Goal: Information Seeking & Learning: Learn about a topic

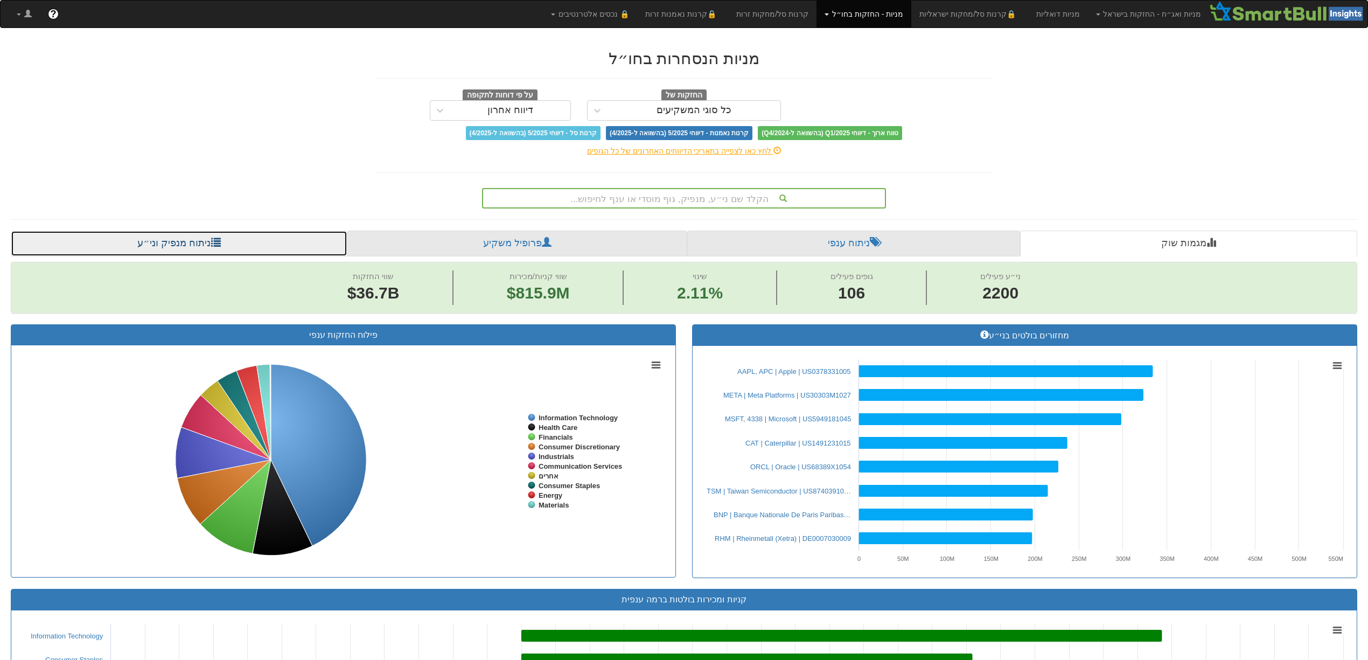
click at [166, 237] on link "ניתוח מנפיק וני״ע" at bounding box center [179, 244] width 337 height 26
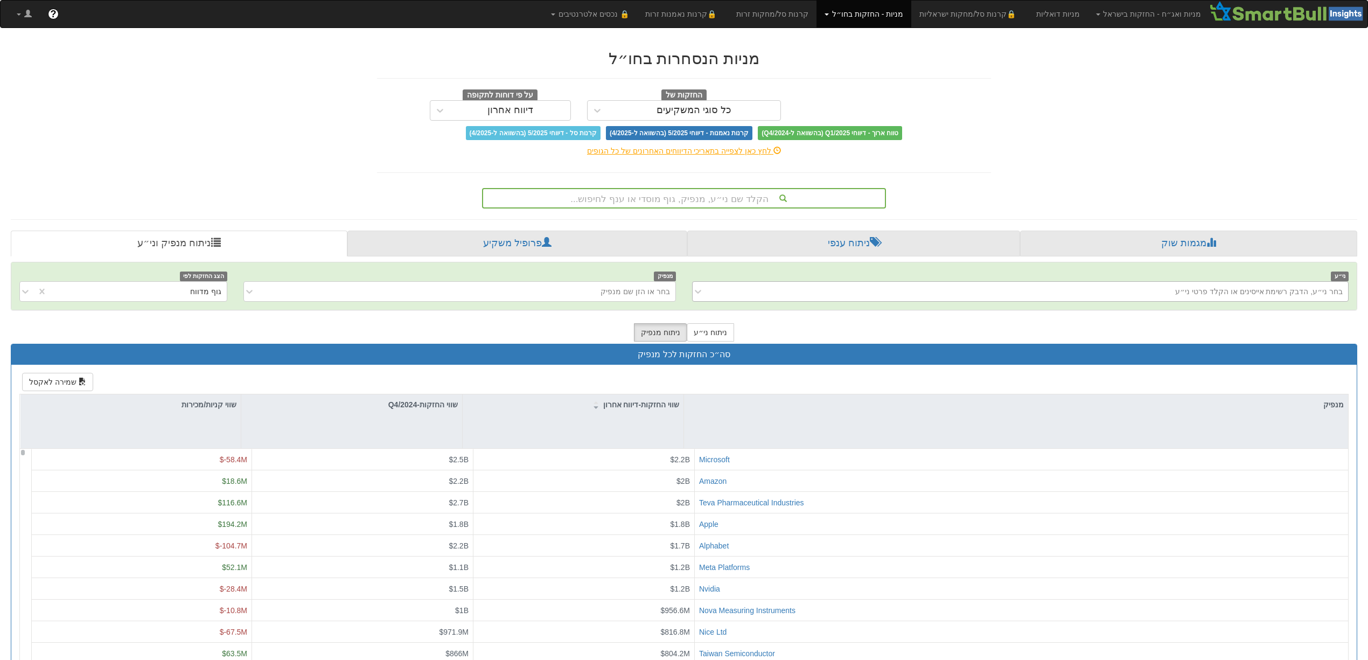
click at [1293, 293] on div "בחר ני״ע, הדבק רשימת אייסינים או הקלד פרטי ני״ע" at bounding box center [1259, 291] width 168 height 11
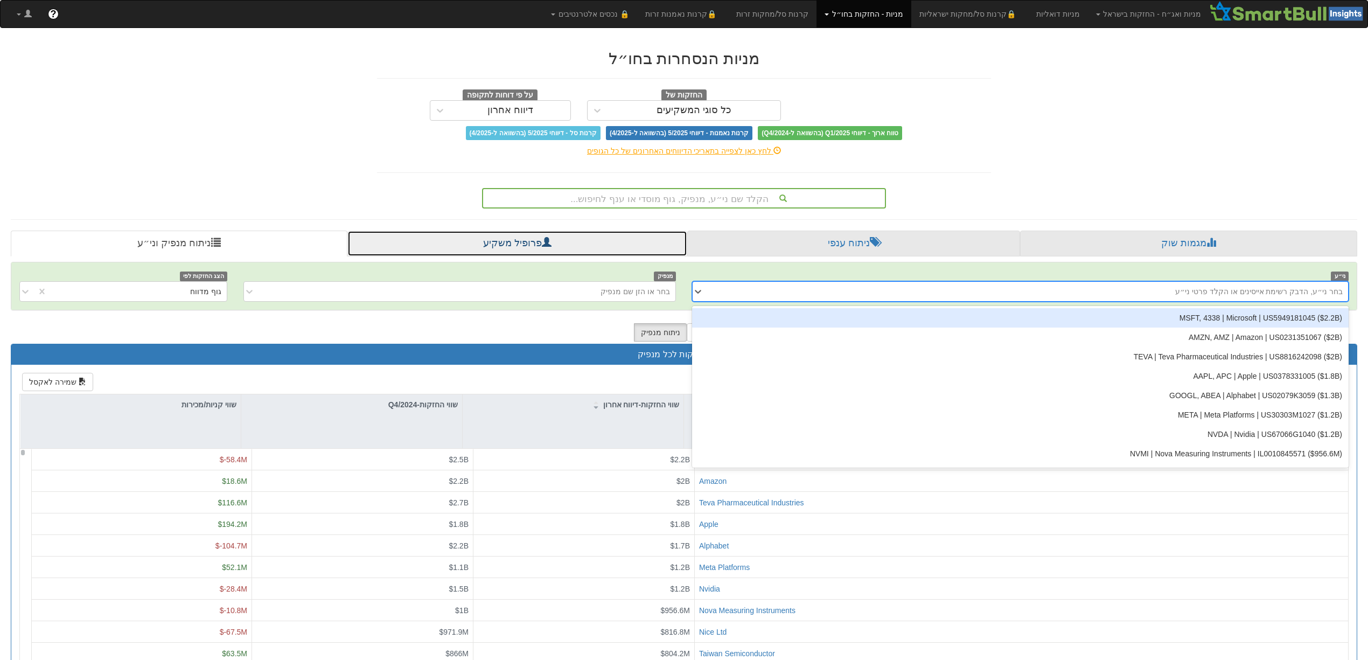
click at [531, 240] on link "פרופיל משקיע" at bounding box center [517, 244] width 340 height 26
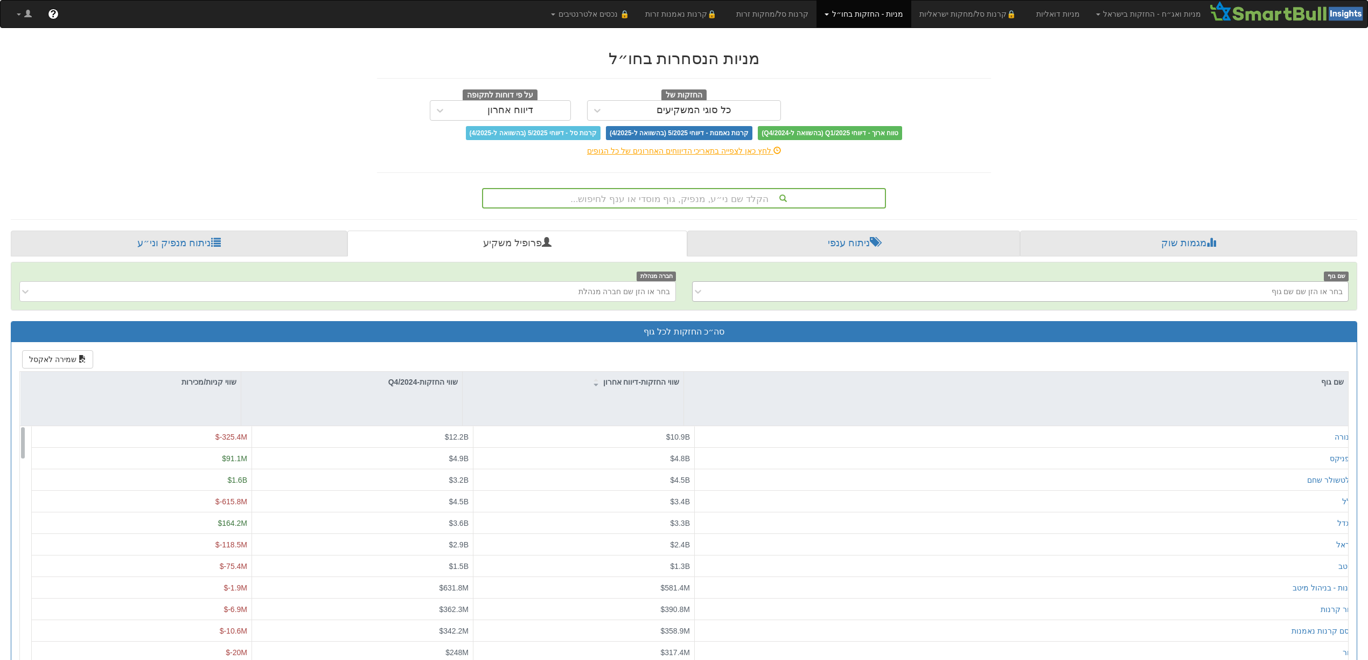
click at [784, 294] on div "בחר או הזן שם שם גוף" at bounding box center [1028, 291] width 639 height 17
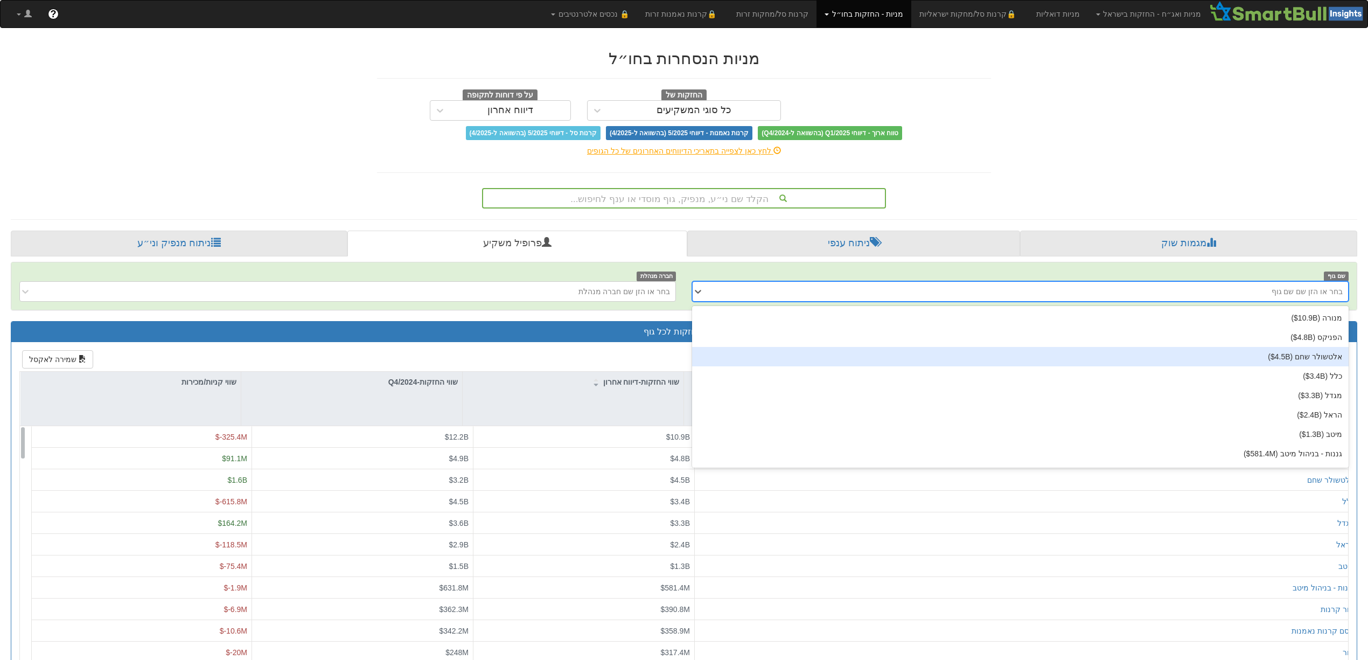
click at [1236, 357] on div "אלטשולר שחם ‎($4.5B‎)‎" at bounding box center [1020, 356] width 657 height 19
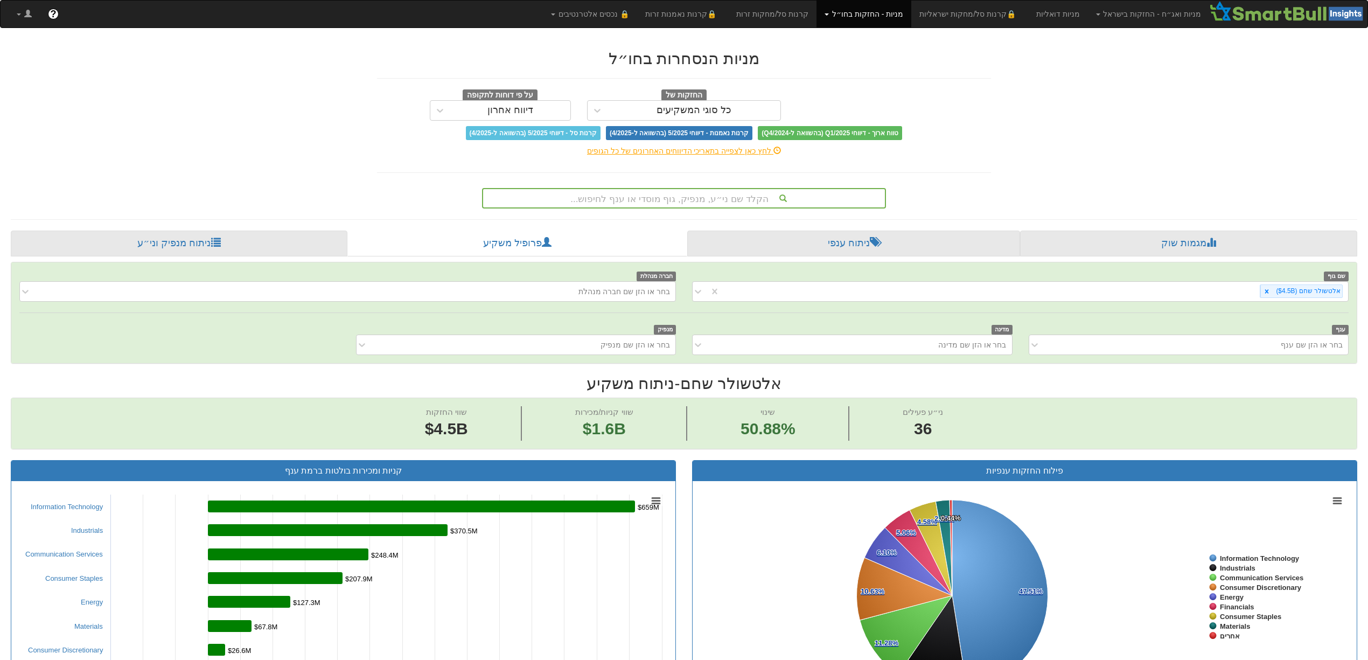
click at [707, 152] on div "לחץ כאן לצפייה בתאריכי הדיווחים האחרונים של כל הגופים" at bounding box center [684, 150] width 630 height 11
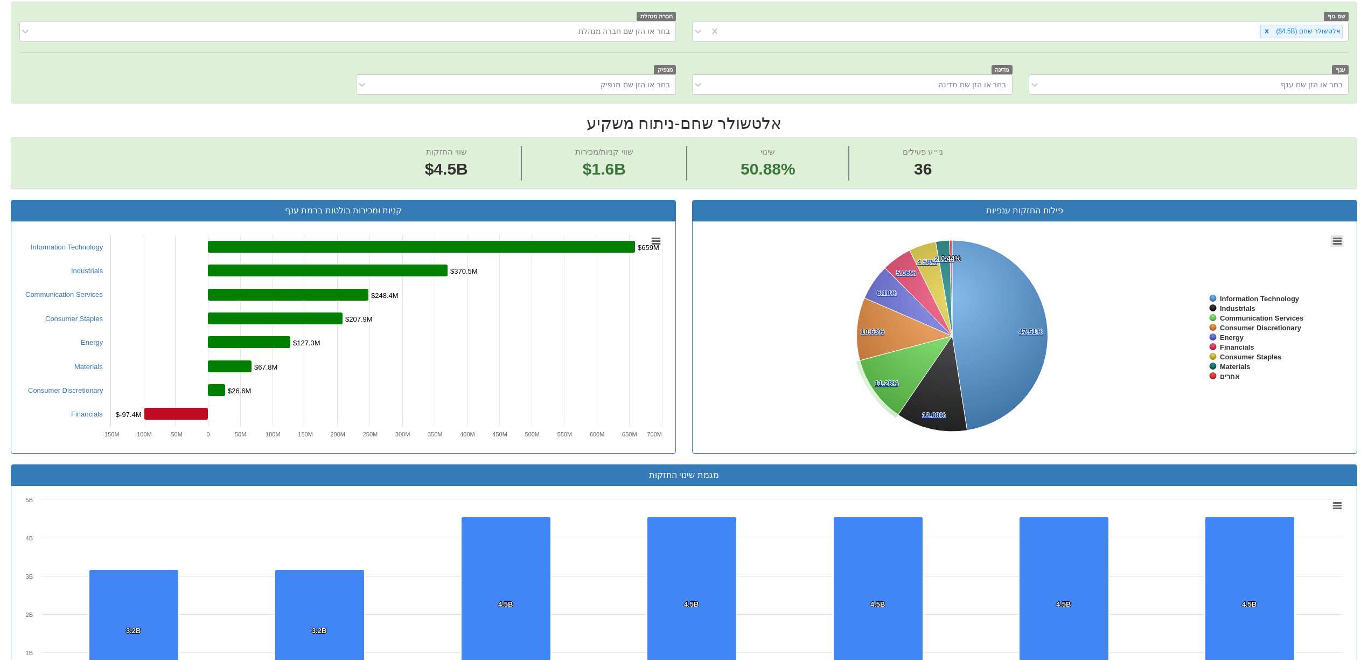
scroll to position [72, 0]
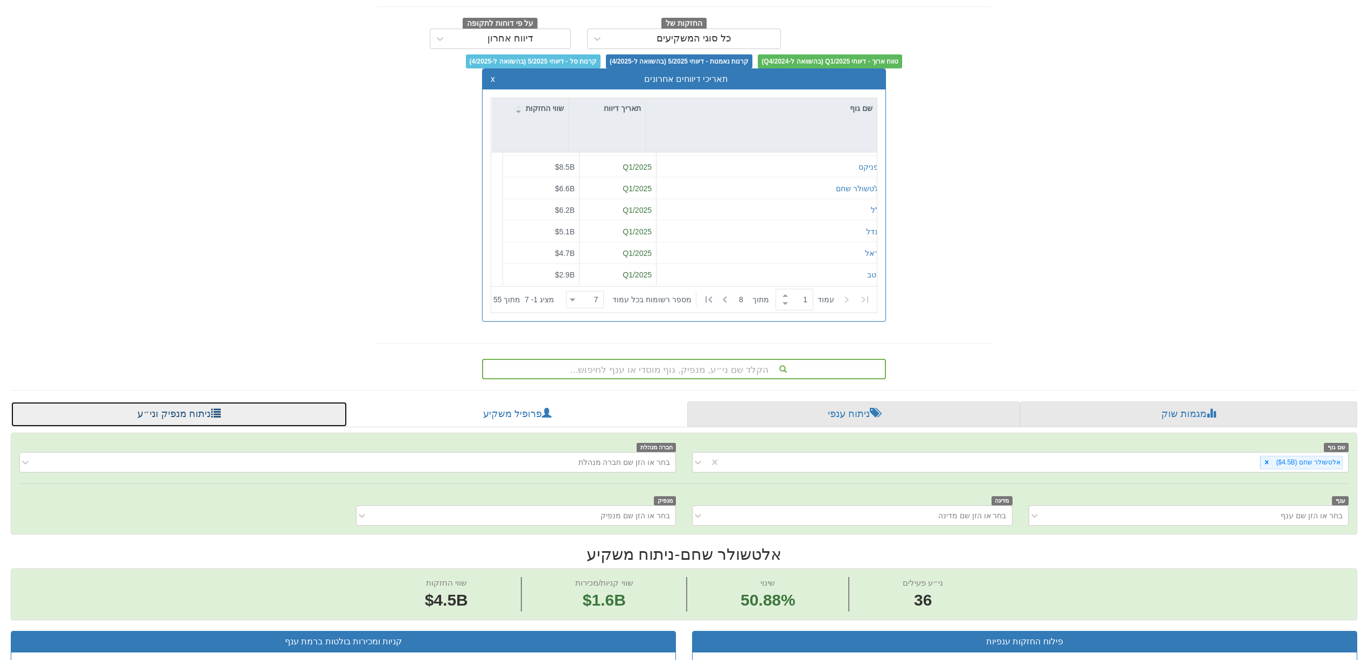
click at [184, 422] on link "ניתוח מנפיק וני״ע" at bounding box center [179, 414] width 337 height 26
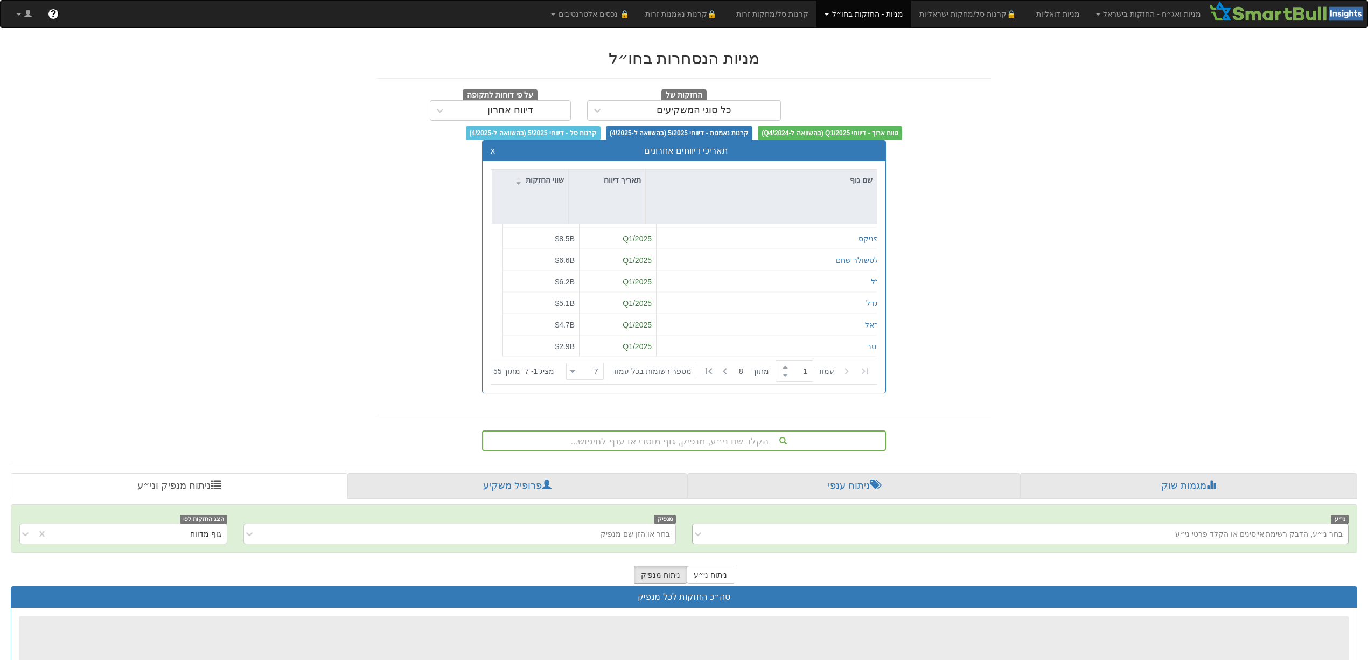
click at [1224, 533] on div "בחר ני״ע, הדבק רשימת אייסינים או הקלד פרטי ני״ע" at bounding box center [1028, 533] width 639 height 17
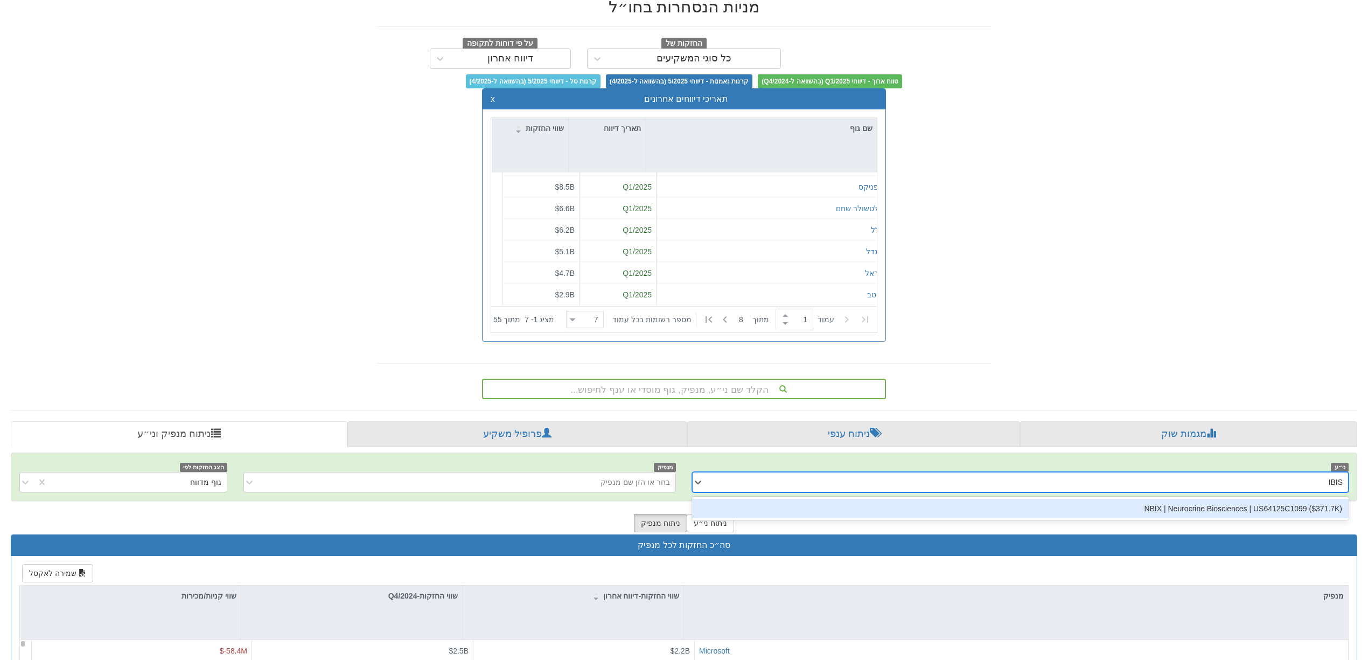
scroll to position [57, 0]
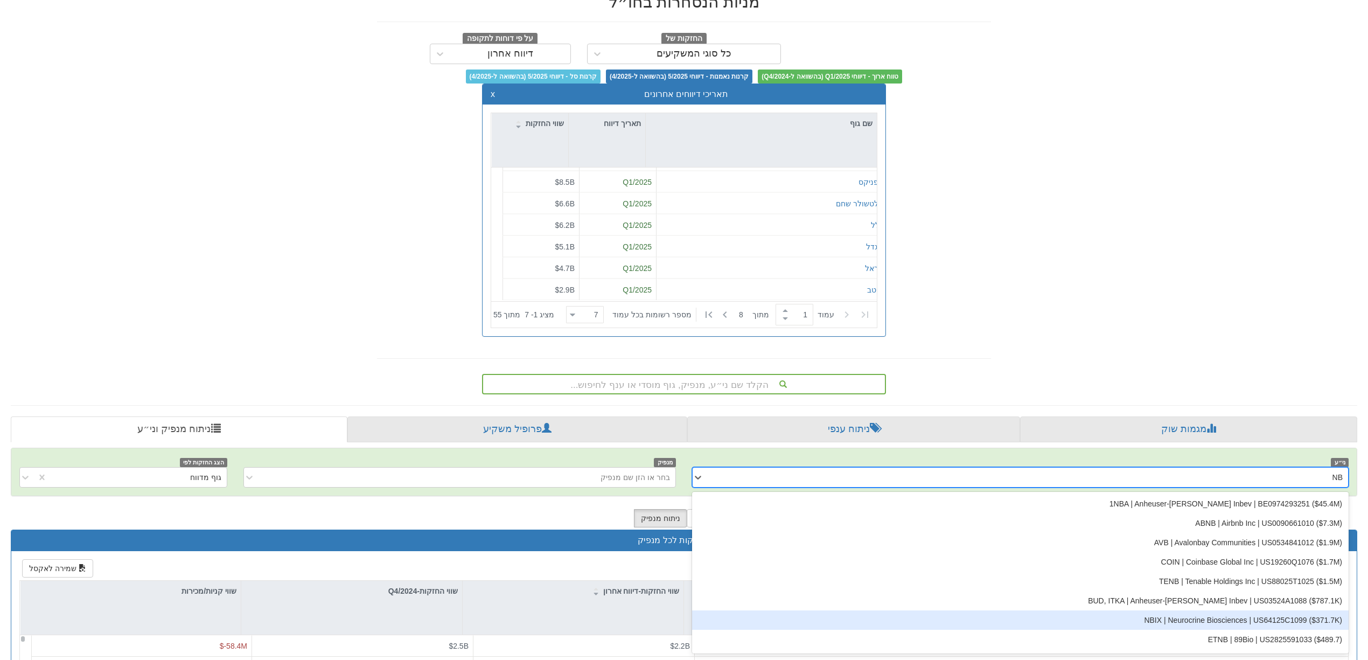
type input "N"
